Goal: Communication & Community: Answer question/provide support

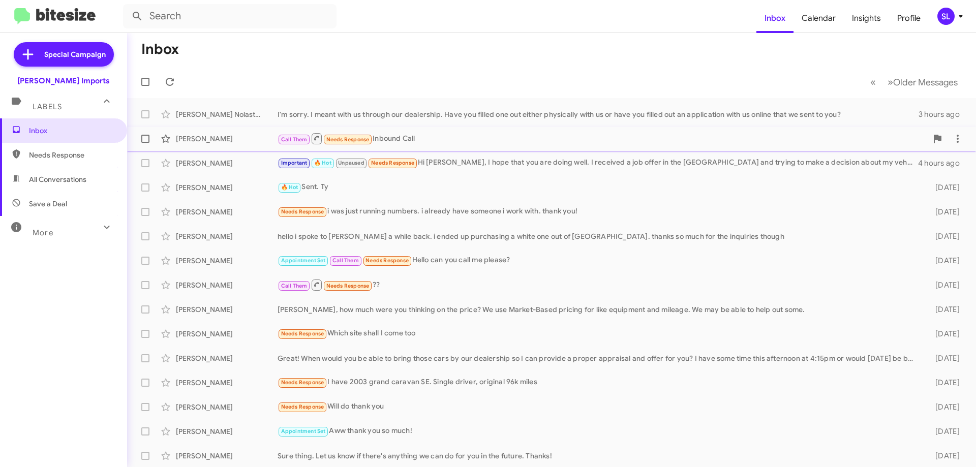
click at [167, 81] on icon at bounding box center [170, 82] width 12 height 12
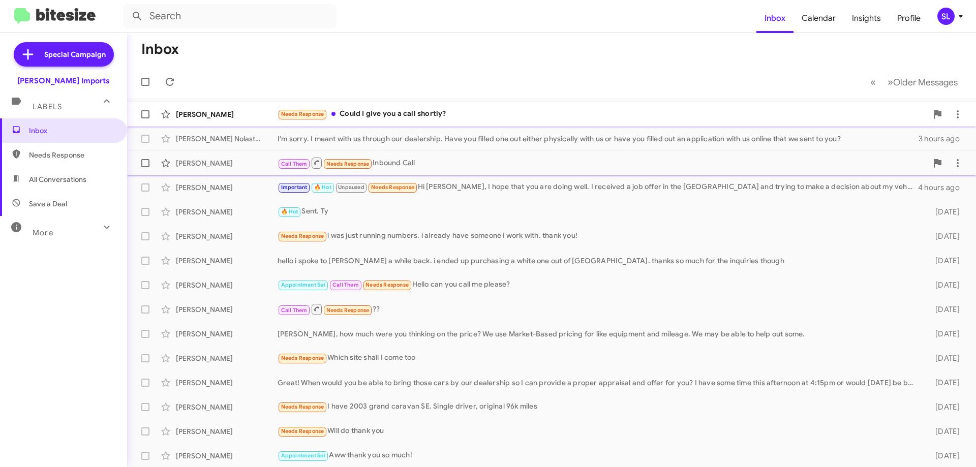
click at [506, 116] on div "Needs Response Could I give you a call shortly?" at bounding box center [603, 114] width 650 height 12
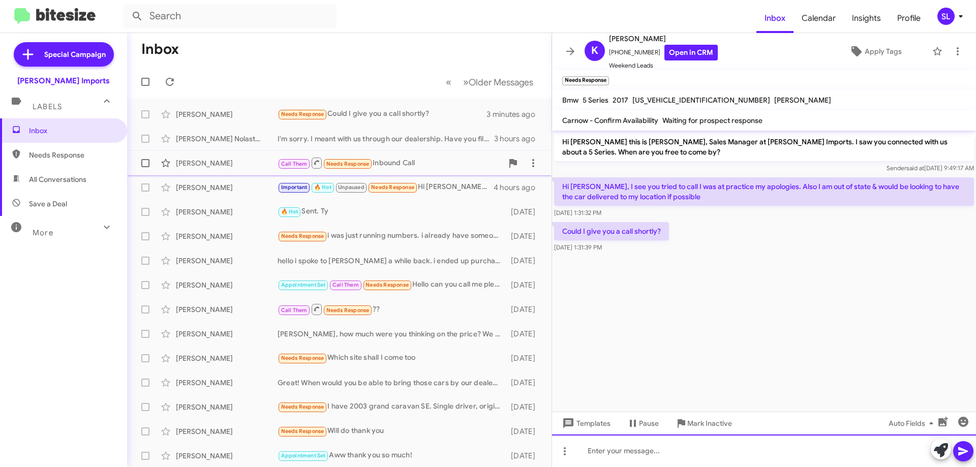
click at [648, 448] on div at bounding box center [764, 451] width 424 height 33
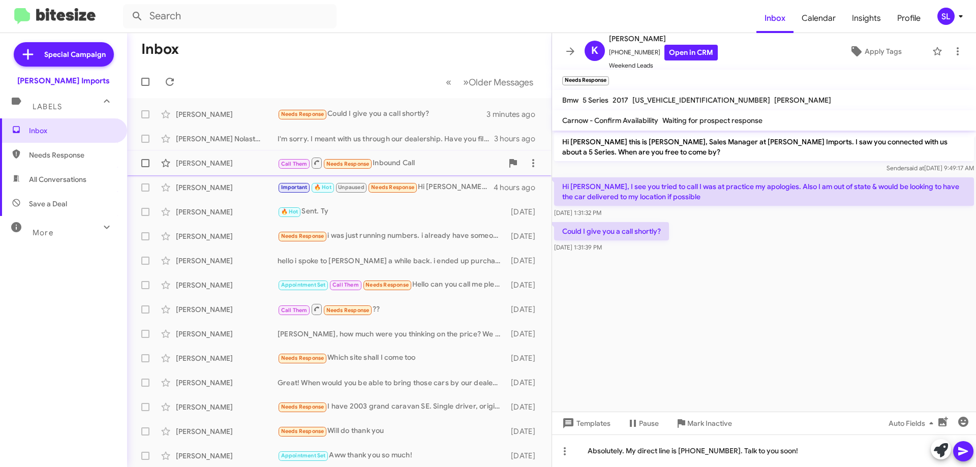
click at [963, 450] on icon at bounding box center [964, 452] width 10 height 9
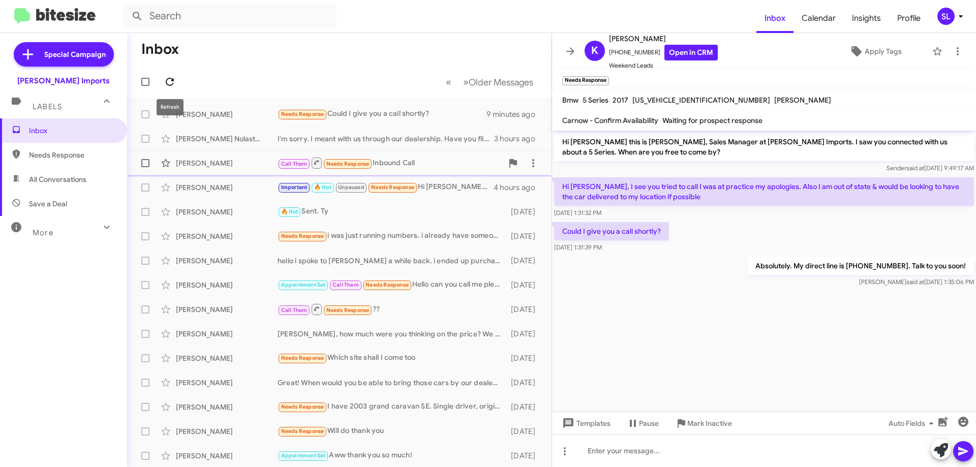
click at [175, 82] on icon at bounding box center [170, 82] width 12 height 12
click at [568, 47] on icon at bounding box center [570, 51] width 12 height 12
